Goal: Task Accomplishment & Management: Use online tool/utility

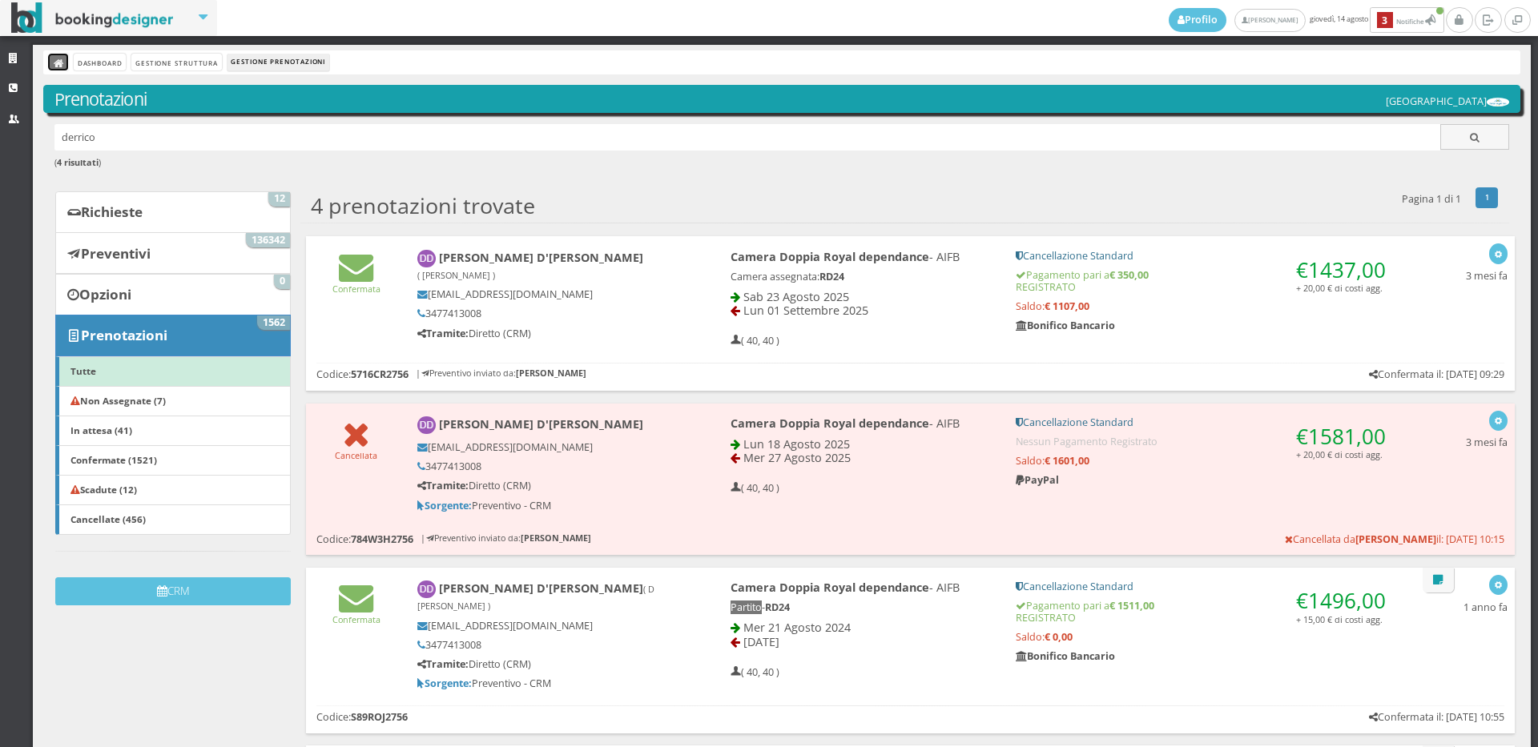
click at [52, 62] on link at bounding box center [58, 62] width 20 height 17
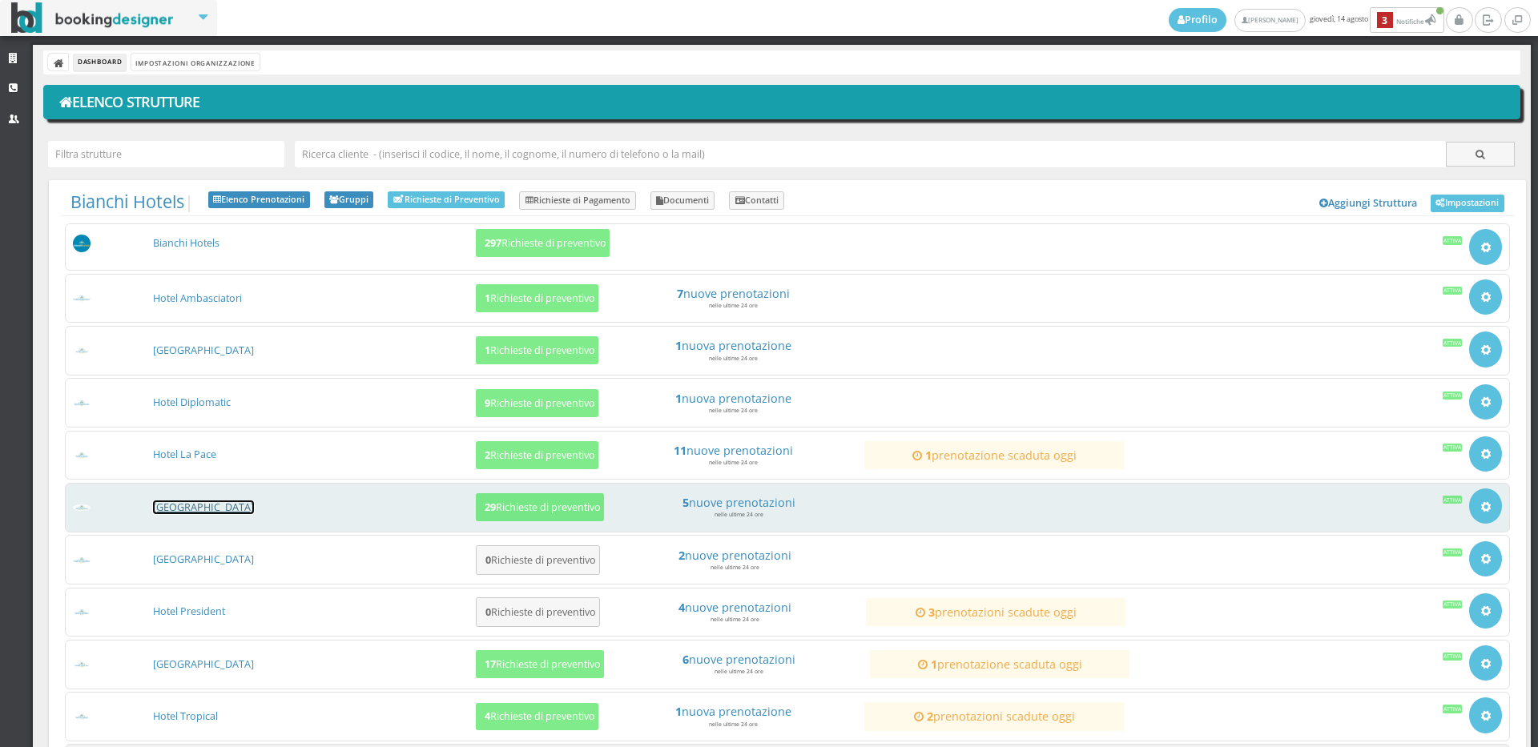
click at [189, 508] on link "Hotel Levante" at bounding box center [203, 508] width 101 height 14
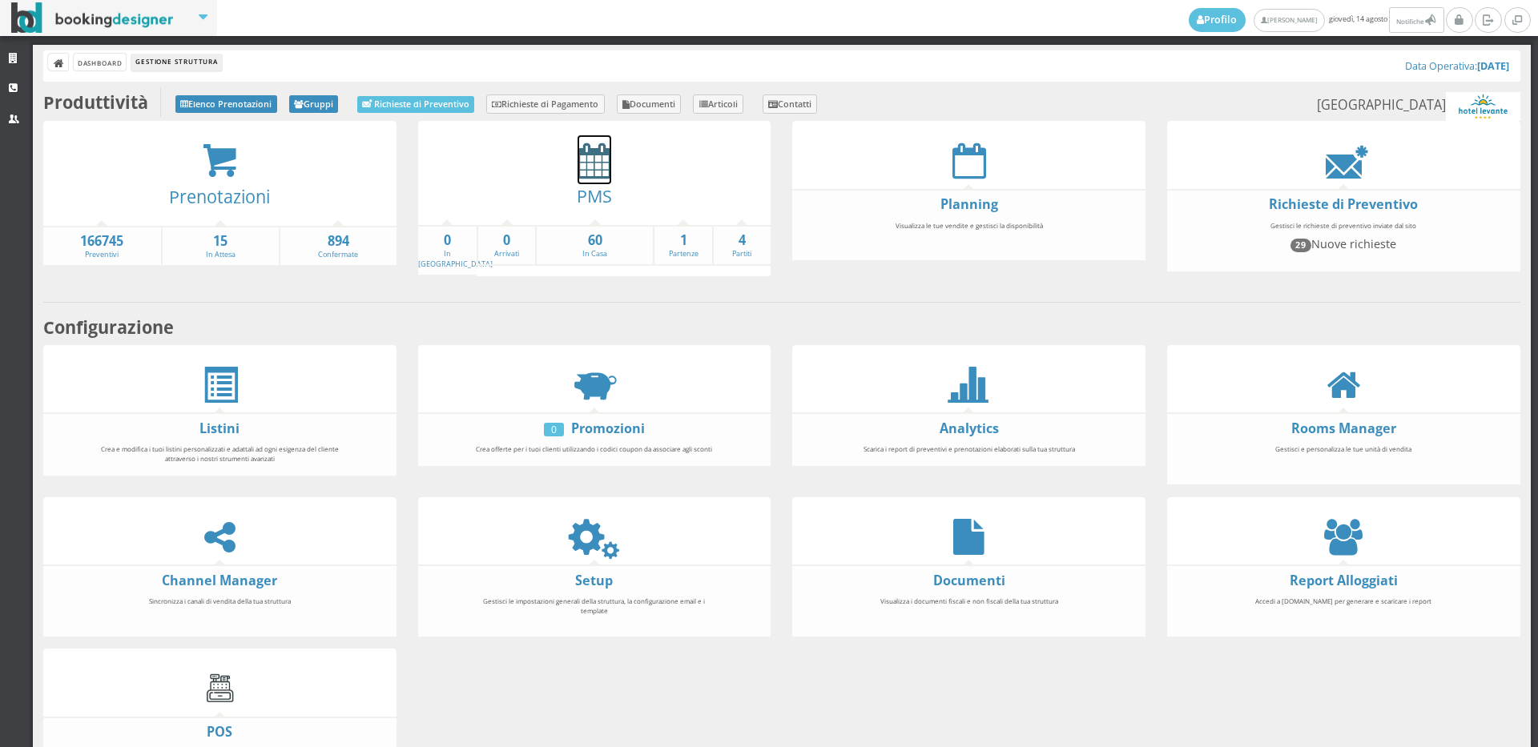
click at [587, 163] on icon at bounding box center [595, 161] width 34 height 36
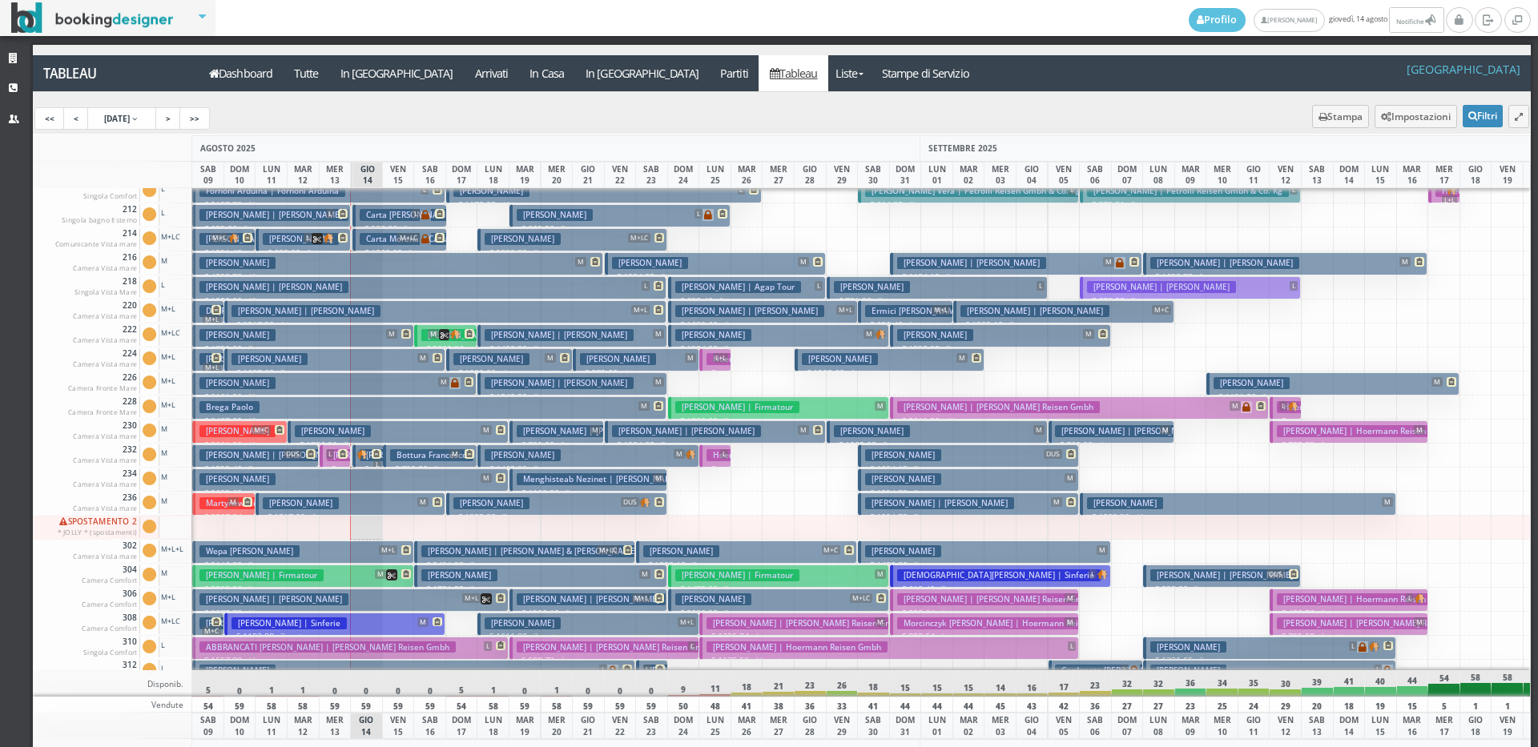
scroll to position [481, 0]
